Goal: Information Seeking & Learning: Understand process/instructions

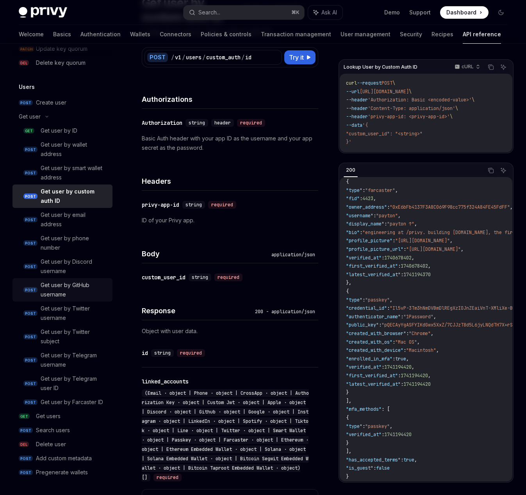
scroll to position [620, 0]
click at [64, 416] on div "Get users" at bounding box center [72, 416] width 72 height 9
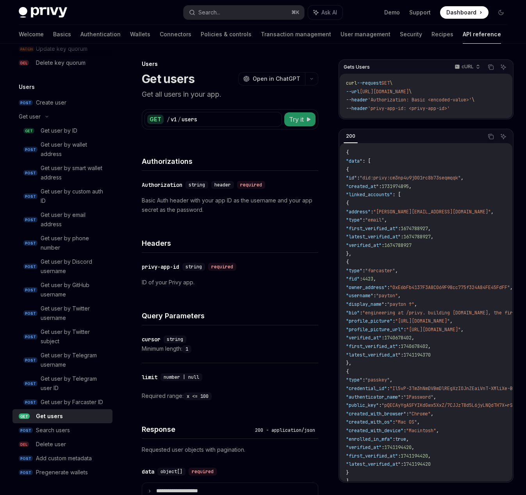
click at [297, 115] on span "Try it" at bounding box center [296, 119] width 15 height 9
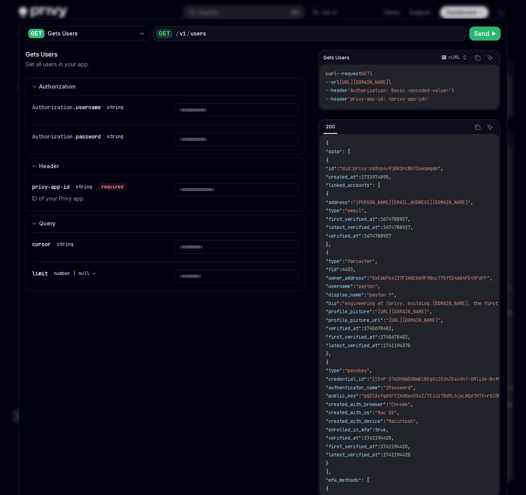
click at [494, 16] on div at bounding box center [263, 247] width 526 height 495
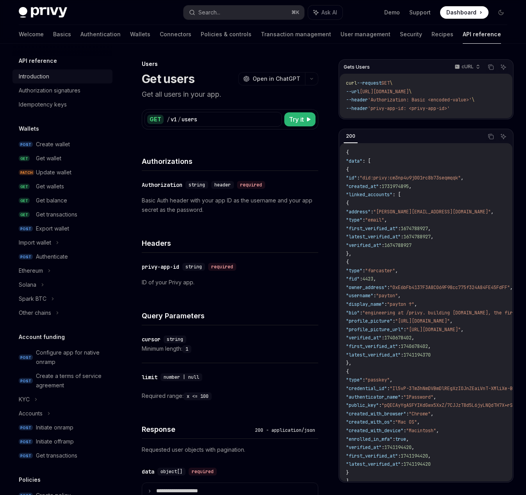
click at [61, 82] on link "Introduction" at bounding box center [62, 76] width 100 height 14
type textarea "*"
